Goal: Find contact information: Find contact information

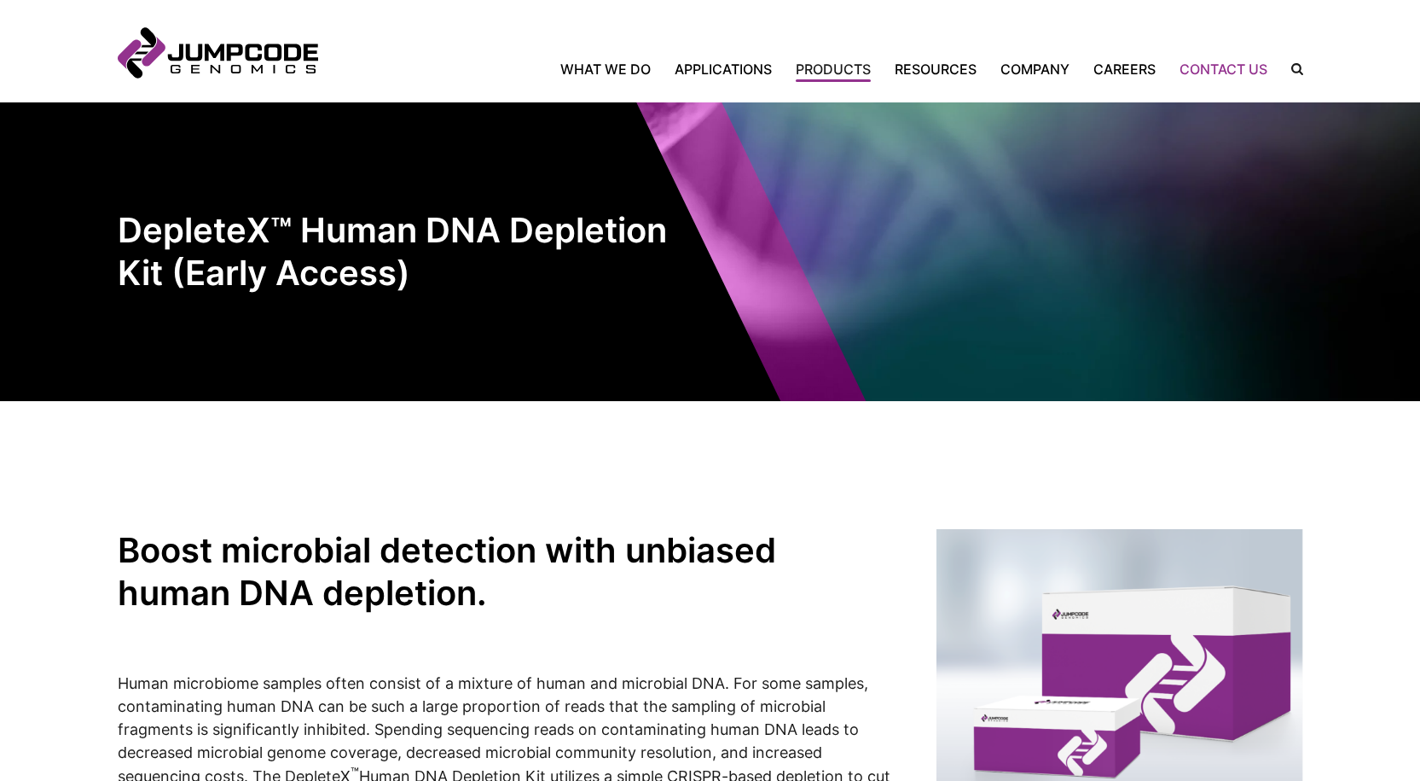
click at [1215, 67] on link "Contact Us" at bounding box center [1224, 69] width 112 height 20
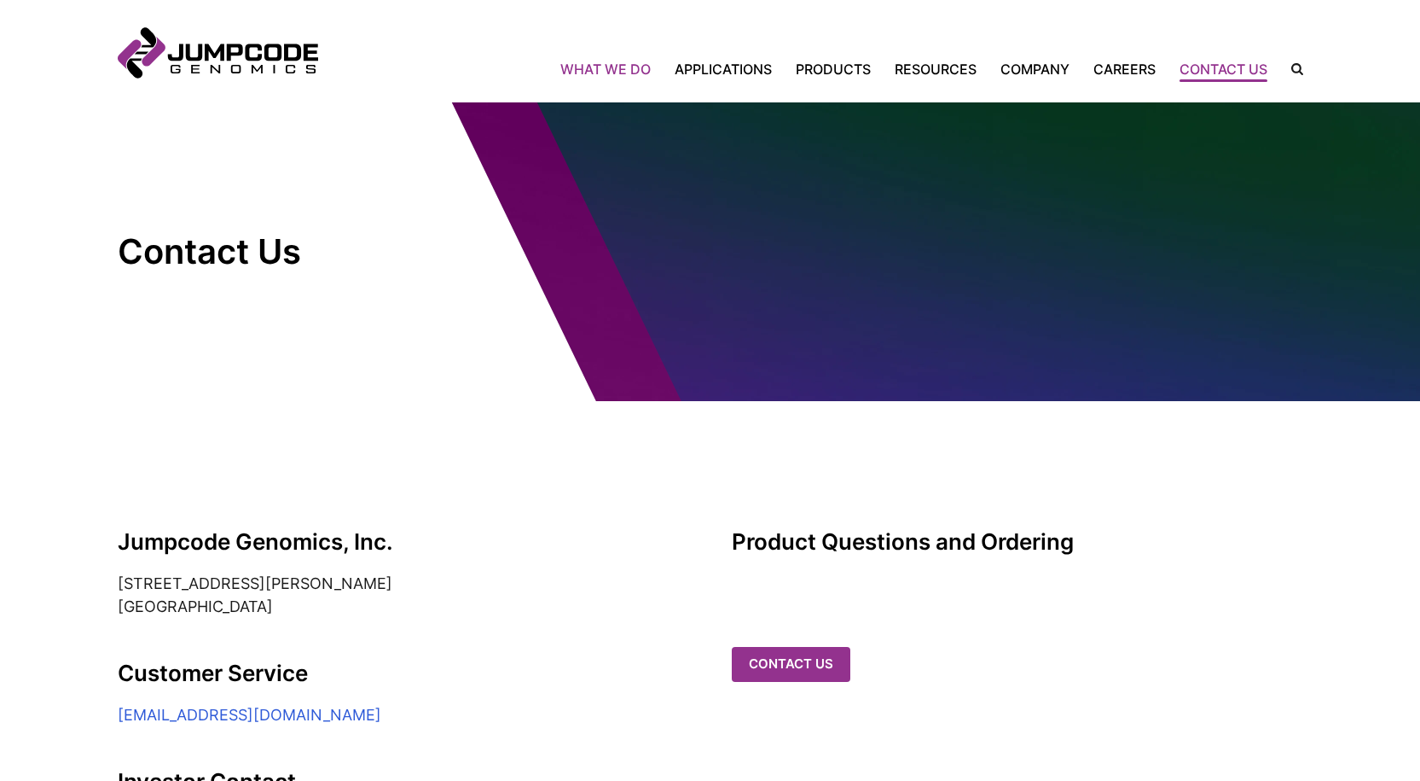
click at [624, 59] on link "What We Do" at bounding box center [611, 69] width 102 height 20
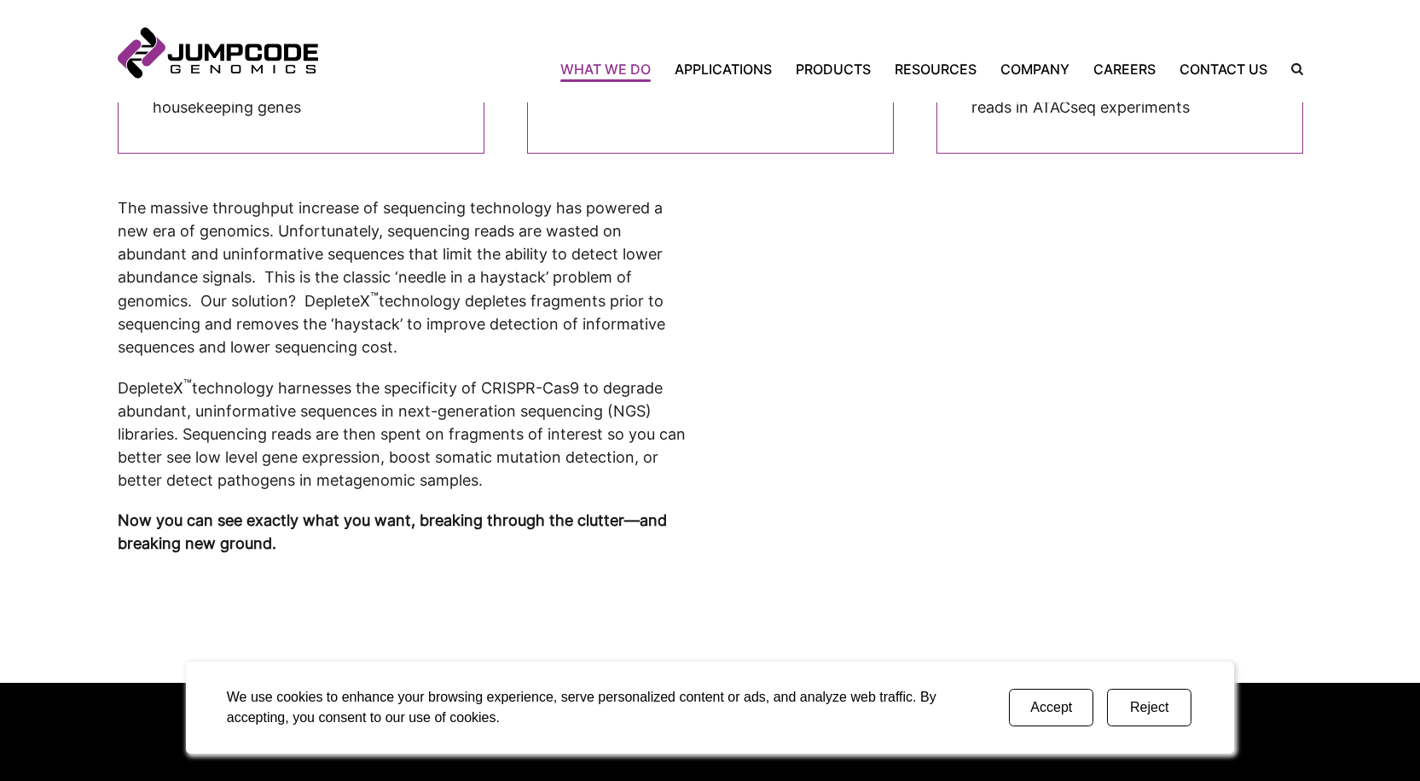
scroll to position [597, 0]
